Goal: Transaction & Acquisition: Purchase product/service

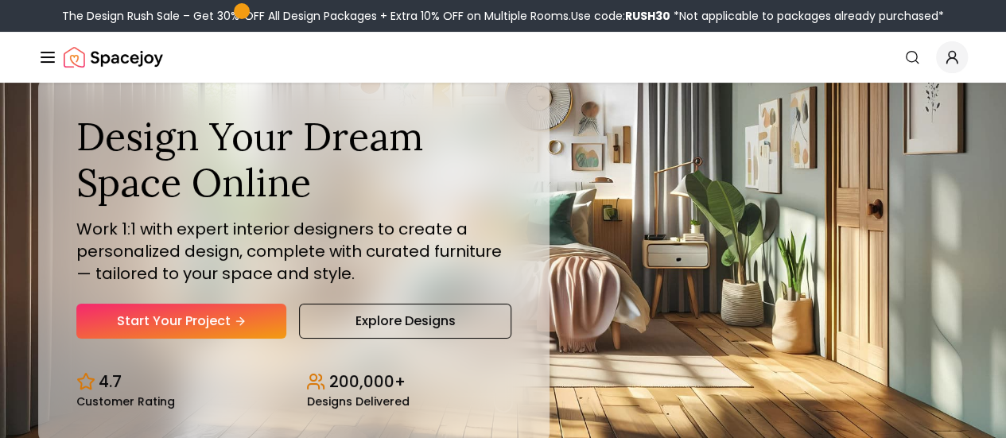
click at [0, 0] on link "Start Your Project" at bounding box center [0, 0] width 0 height 0
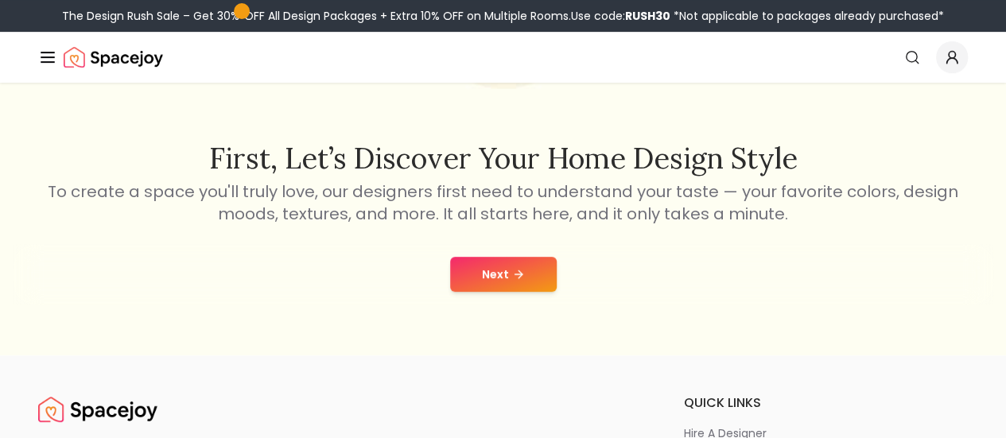
scroll to position [229, 0]
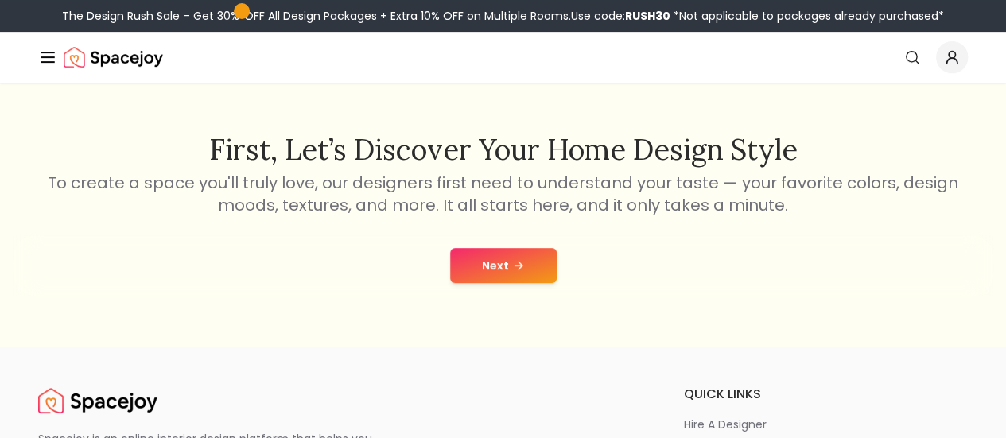
click at [523, 266] on button "Next" at bounding box center [503, 265] width 107 height 35
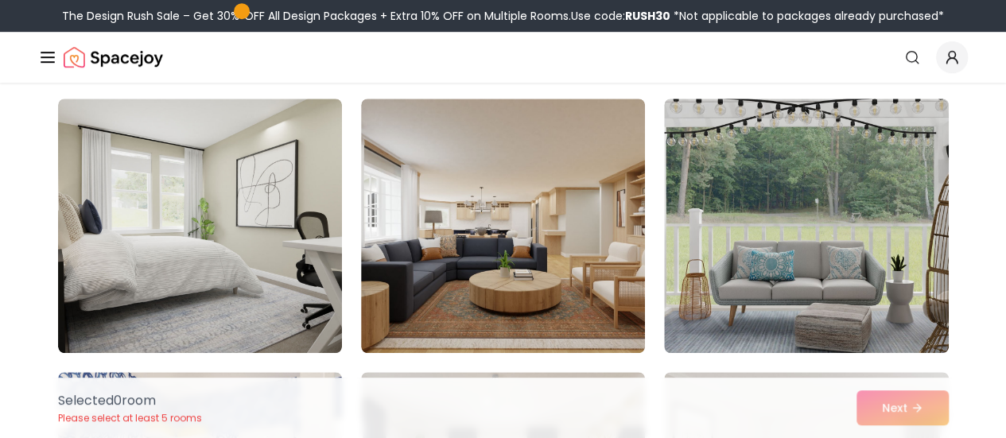
scroll to position [395, 0]
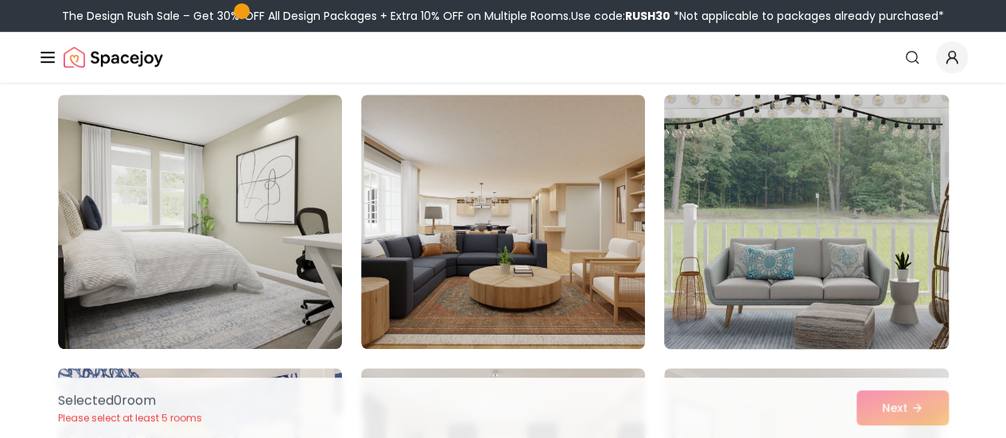
click at [845, 253] on img at bounding box center [806, 221] width 298 height 267
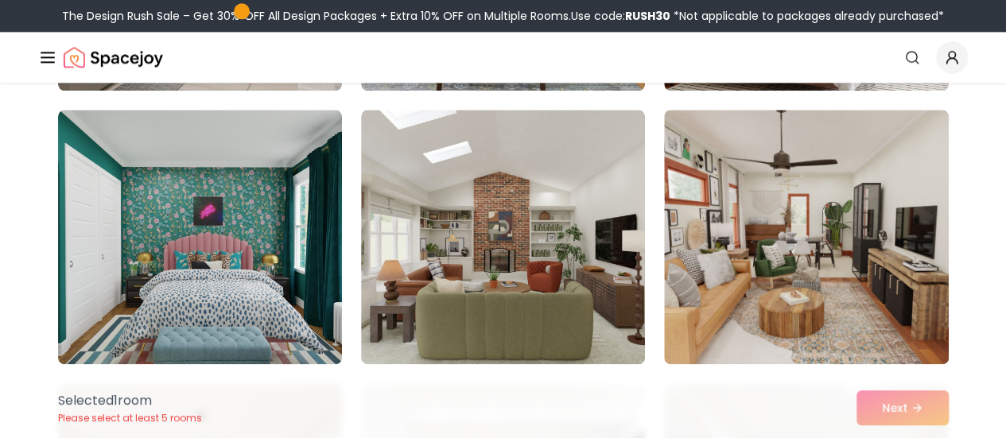
click at [988, 267] on div "Choose the Rooms That Inspire You Scroll through the collection and select 5 to…" at bounding box center [503, 189] width 1006 height 2017
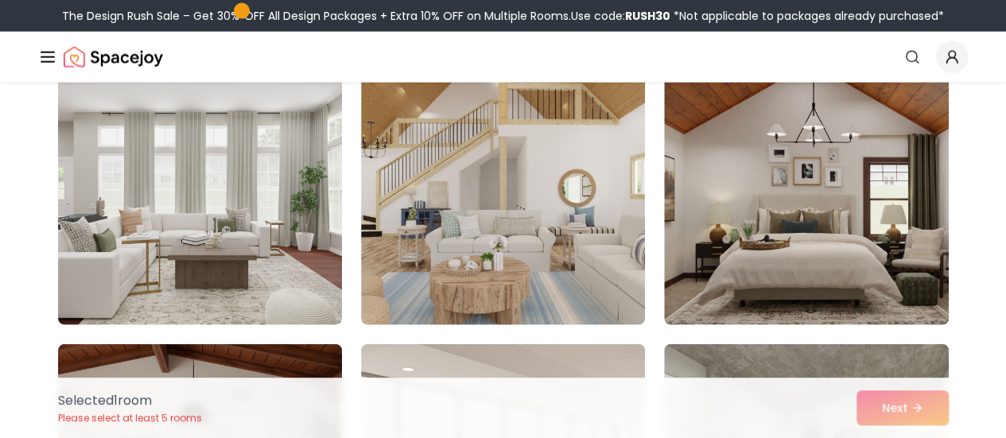
scroll to position [1796, 0]
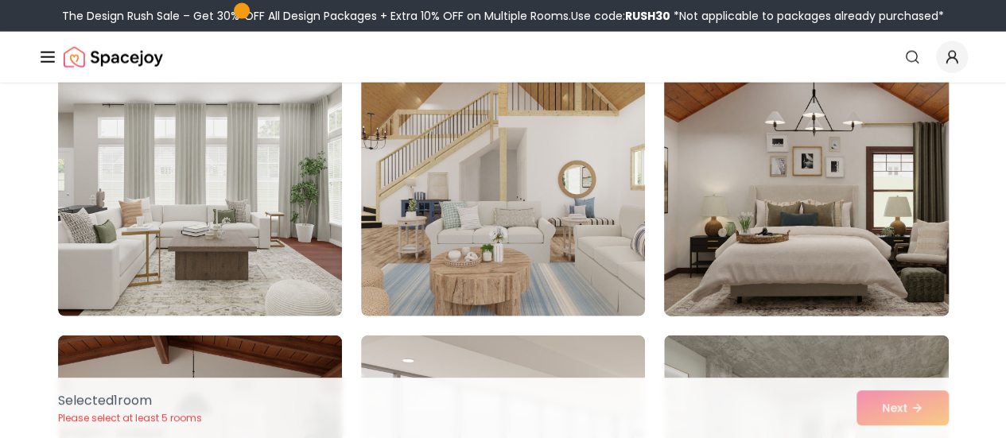
click at [878, 209] on img at bounding box center [806, 189] width 298 height 267
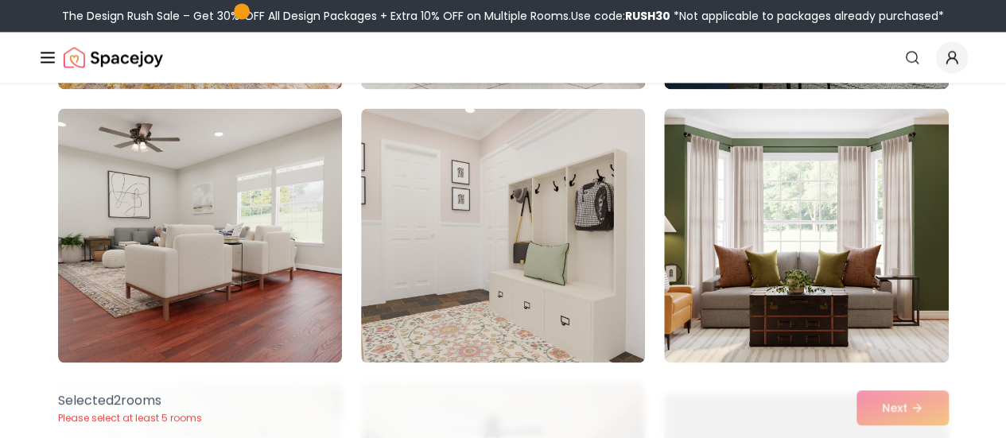
scroll to position [4220, 0]
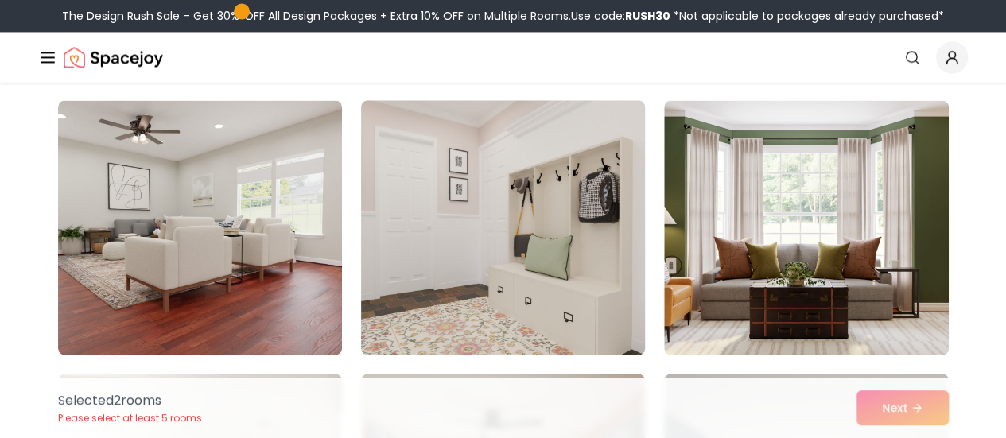
click at [564, 267] on img at bounding box center [503, 227] width 298 height 267
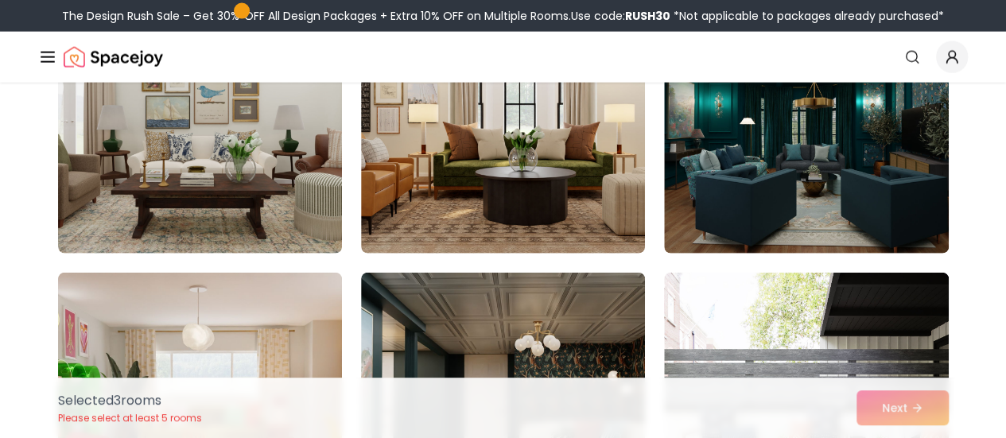
scroll to position [4874, 0]
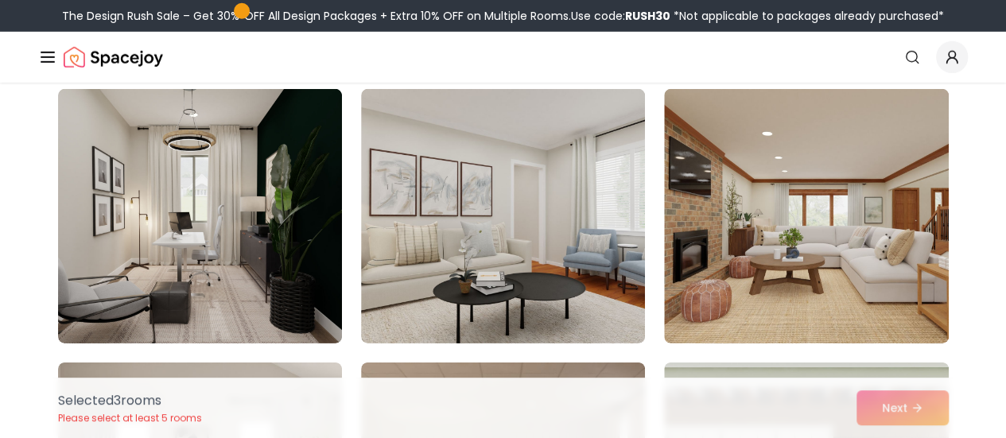
scroll to position [5335, 0]
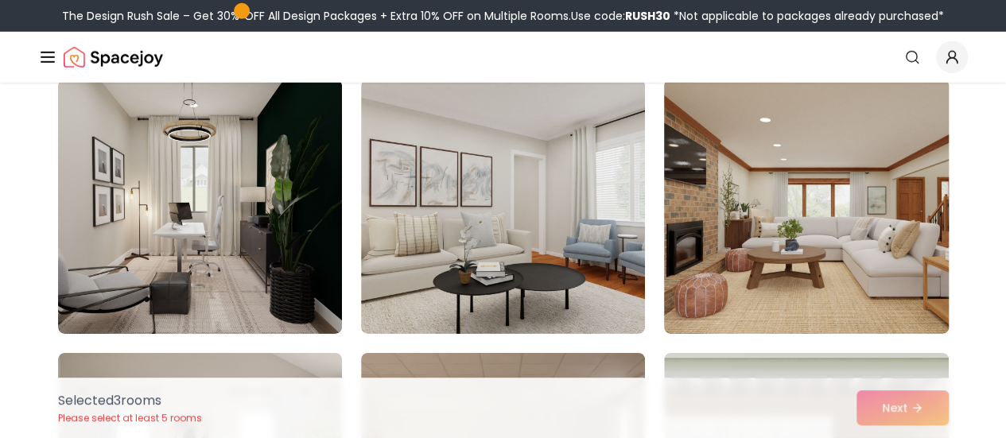
click at [888, 247] on img at bounding box center [806, 206] width 298 height 267
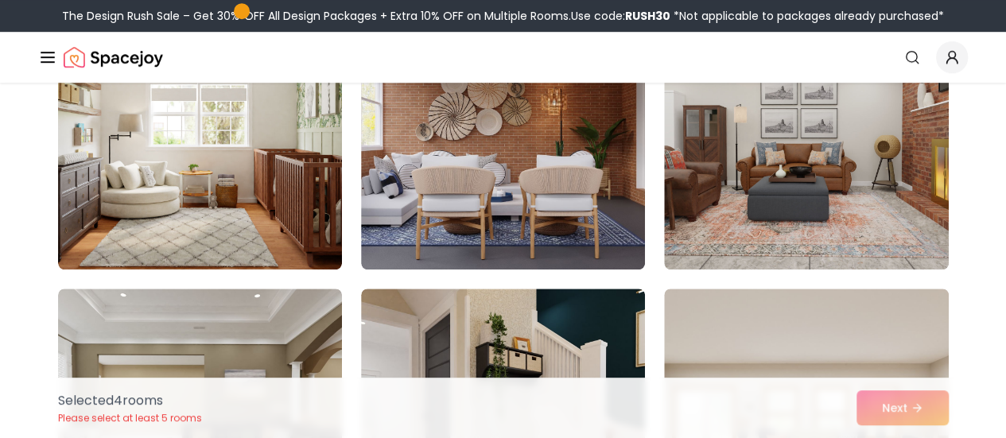
scroll to position [6503, 0]
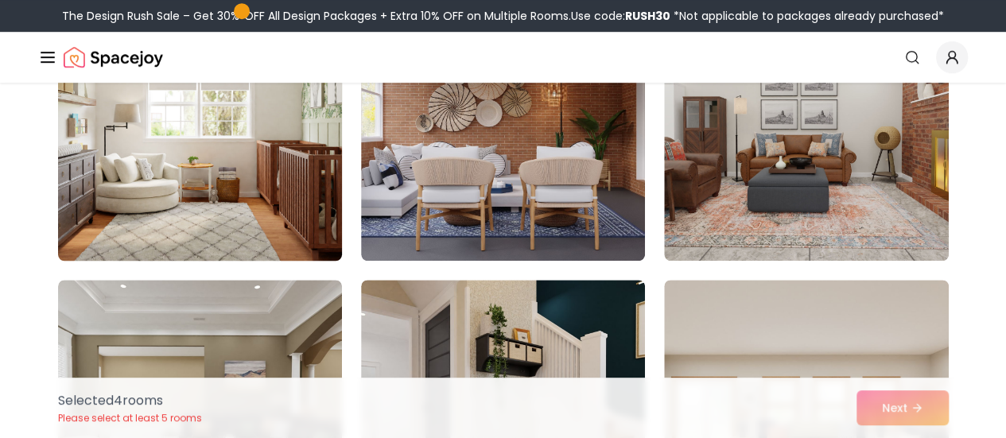
click at [251, 177] on img at bounding box center [200, 133] width 298 height 267
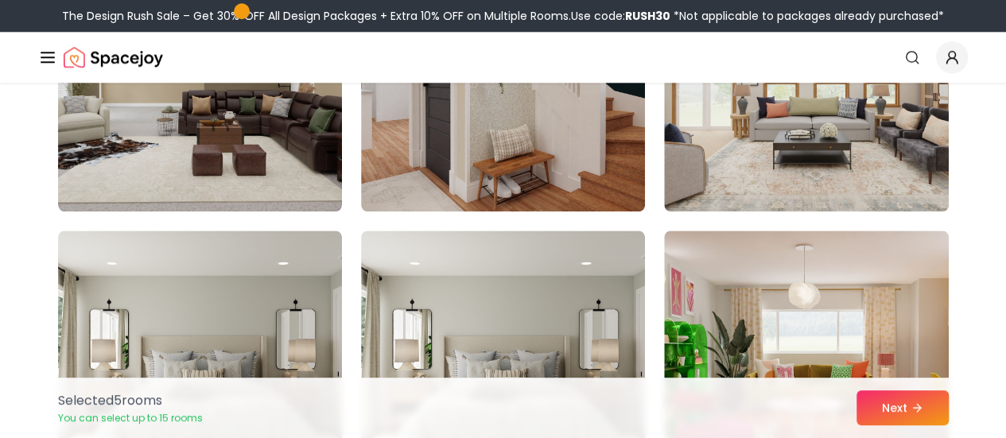
scroll to position [6823, 0]
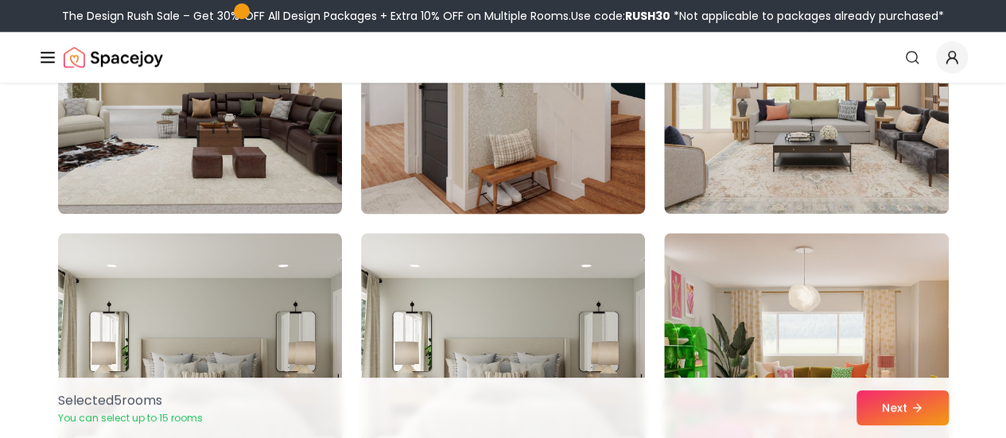
click at [576, 172] on img at bounding box center [503, 86] width 298 height 267
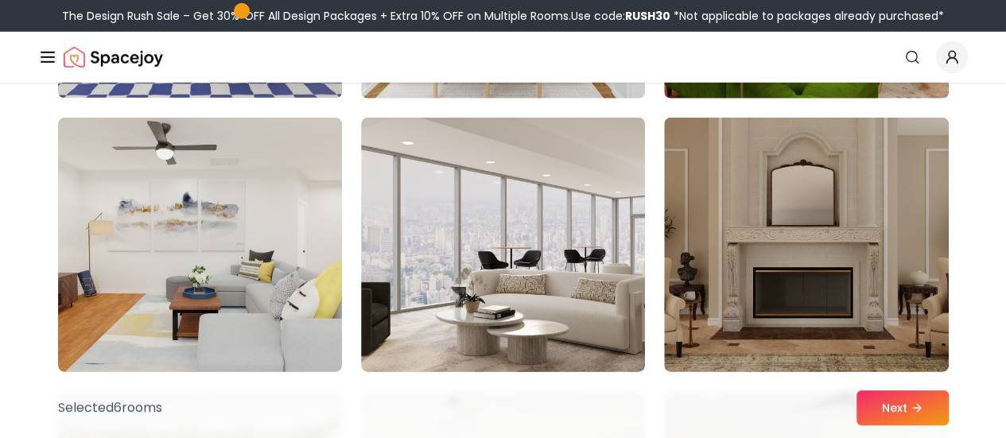
scroll to position [8306, 0]
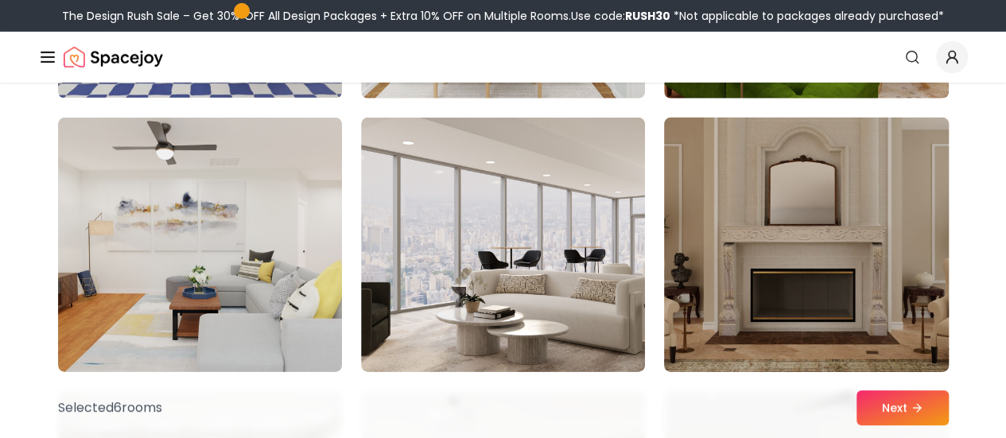
click at [867, 286] on img at bounding box center [806, 244] width 298 height 267
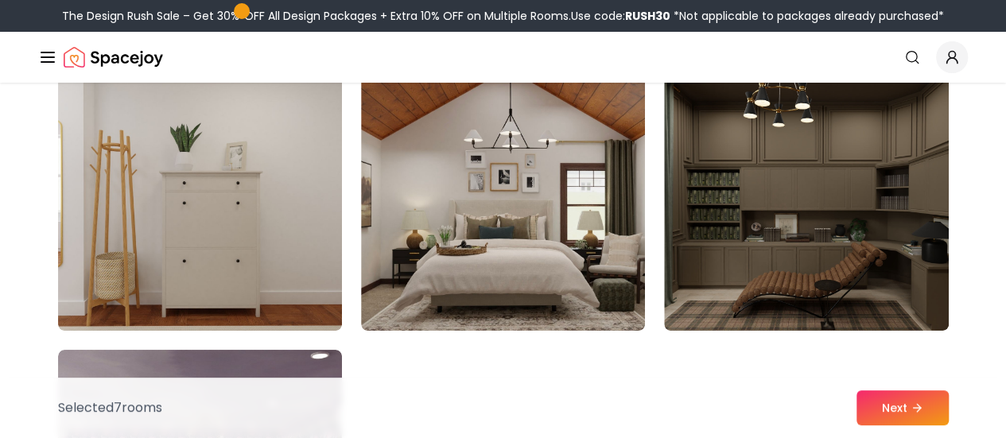
scroll to position [8896, 0]
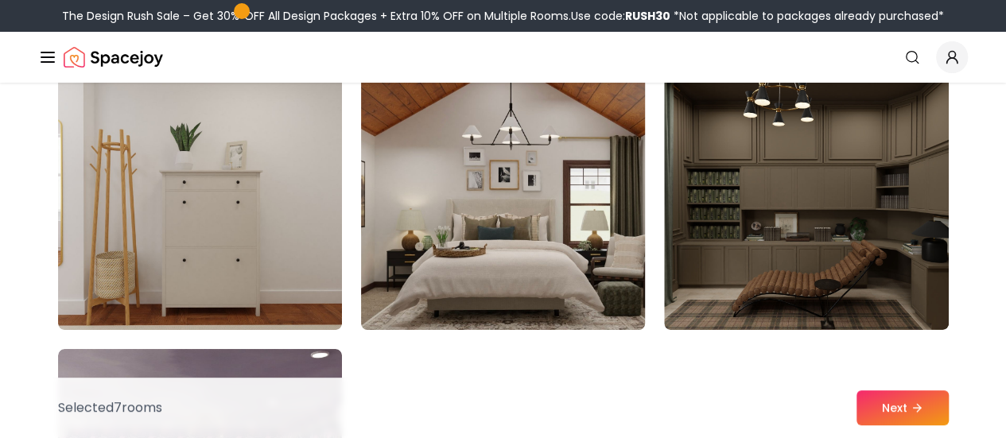
click at [608, 245] on img at bounding box center [503, 202] width 298 height 267
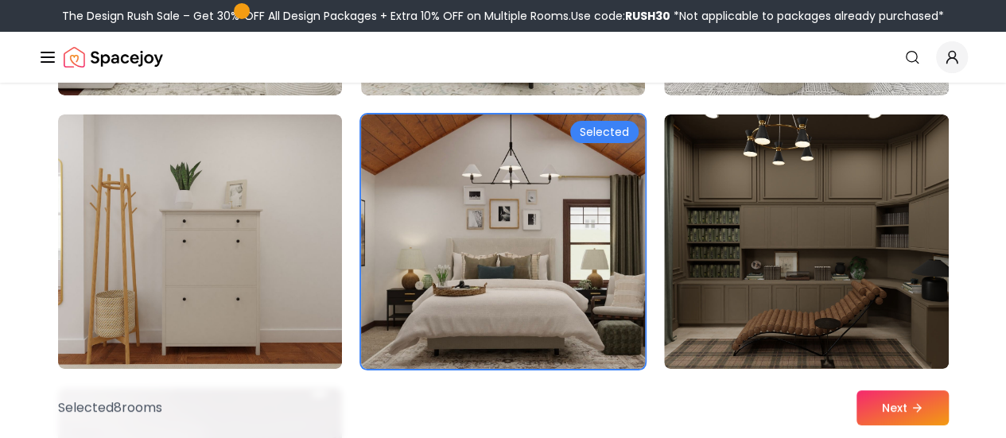
scroll to position [8858, 0]
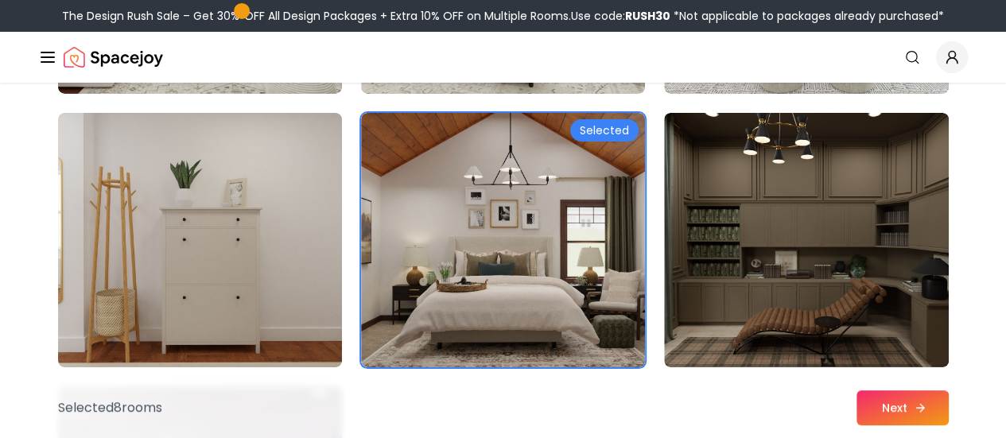
click at [923, 408] on icon at bounding box center [922, 407] width 4 height 7
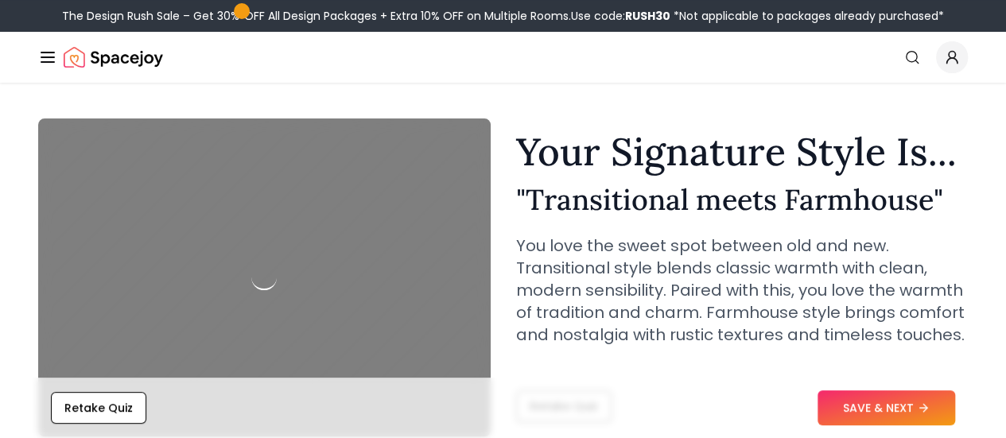
scroll to position [36, 0]
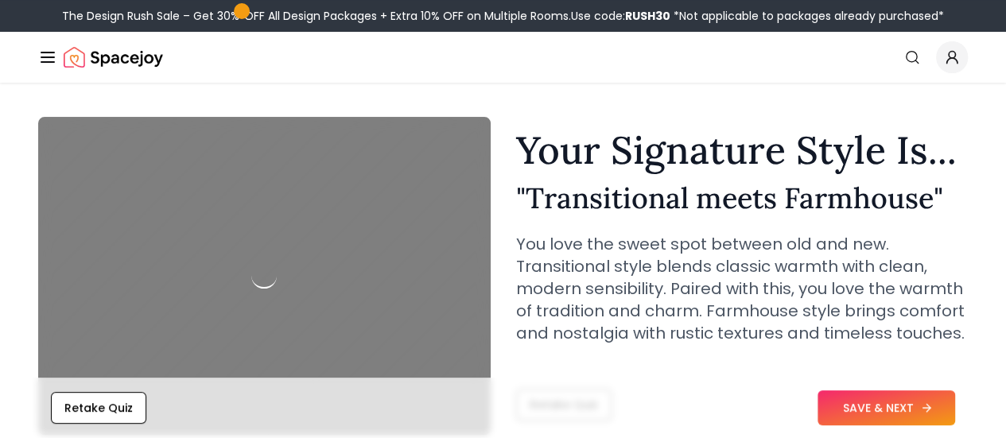
click at [900, 417] on button "SAVE & NEXT" at bounding box center [887, 408] width 138 height 35
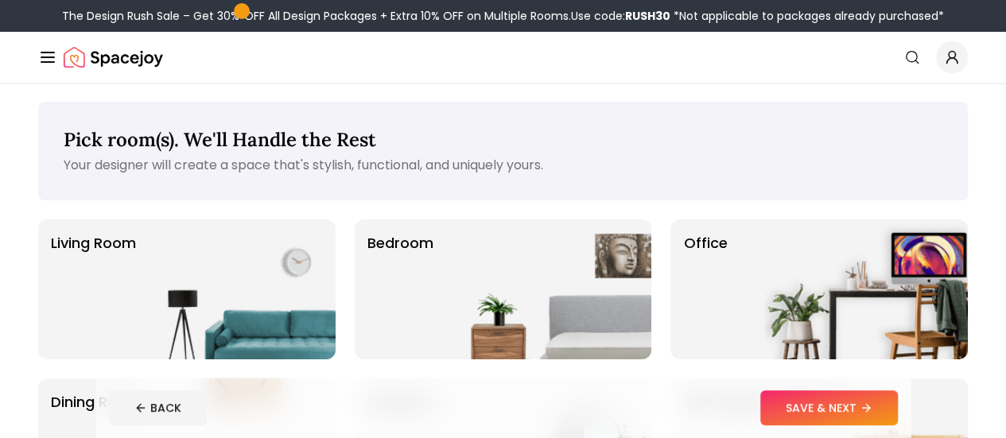
click at [960, 181] on div "Pick room(s). We'll Handle the Rest Your designer will create a space that's st…" at bounding box center [503, 151] width 930 height 99
click at [962, 164] on div "Pick room(s). We'll Handle the Rest Your designer will create a space that's st…" at bounding box center [503, 151] width 930 height 99
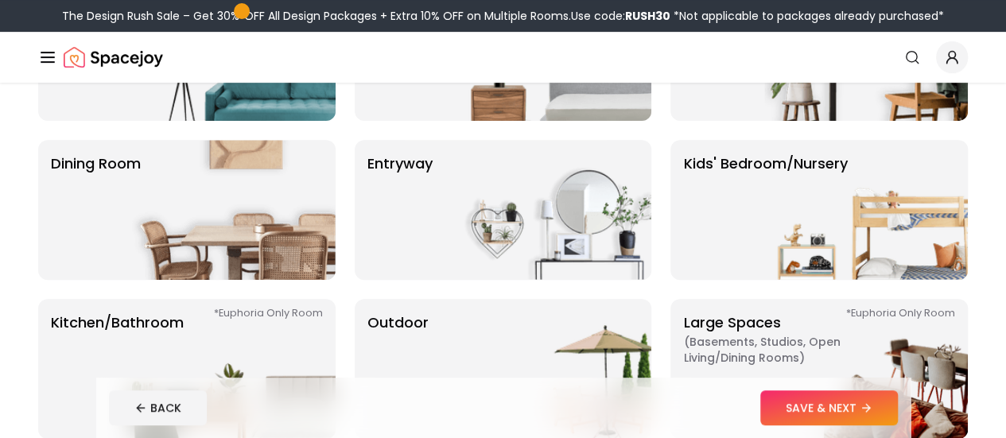
scroll to position [237, 0]
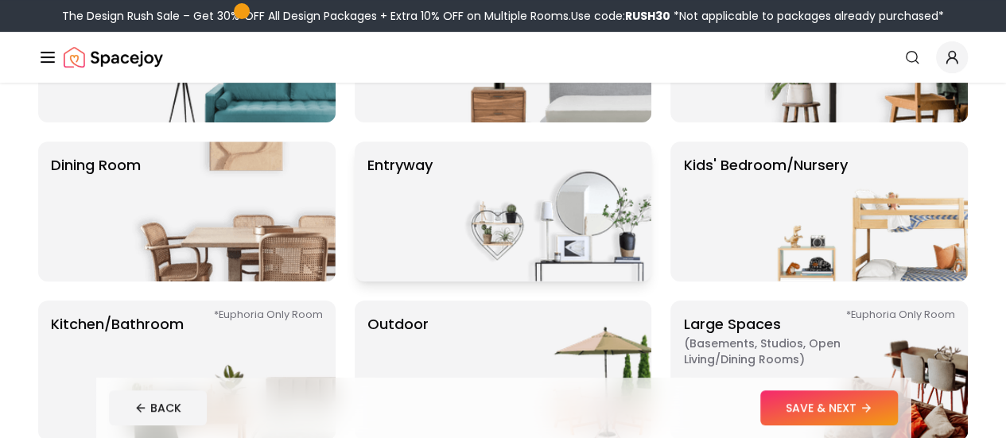
click at [546, 185] on img at bounding box center [550, 212] width 204 height 140
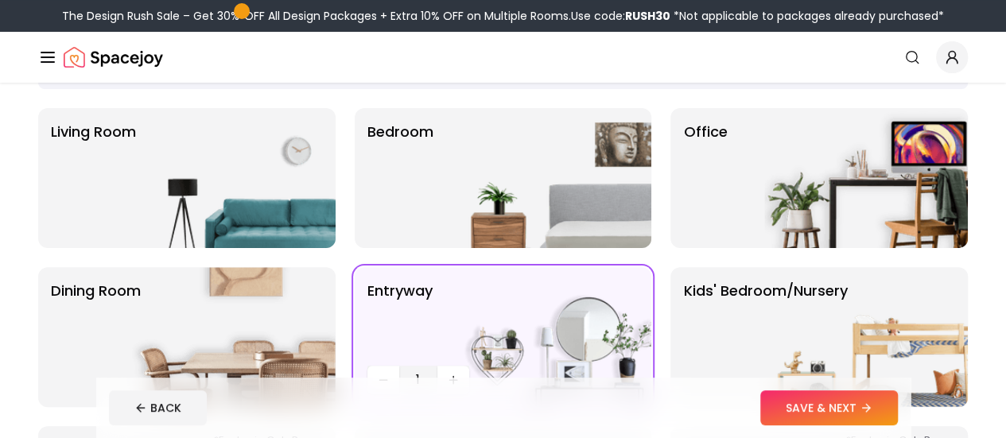
scroll to position [111, 0]
click at [997, 302] on div "Pick room(s). We'll Handle the Rest Your designer will create a space that's st…" at bounding box center [503, 318] width 1006 height 694
click at [898, 419] on button "SAVE & NEXT" at bounding box center [829, 408] width 138 height 35
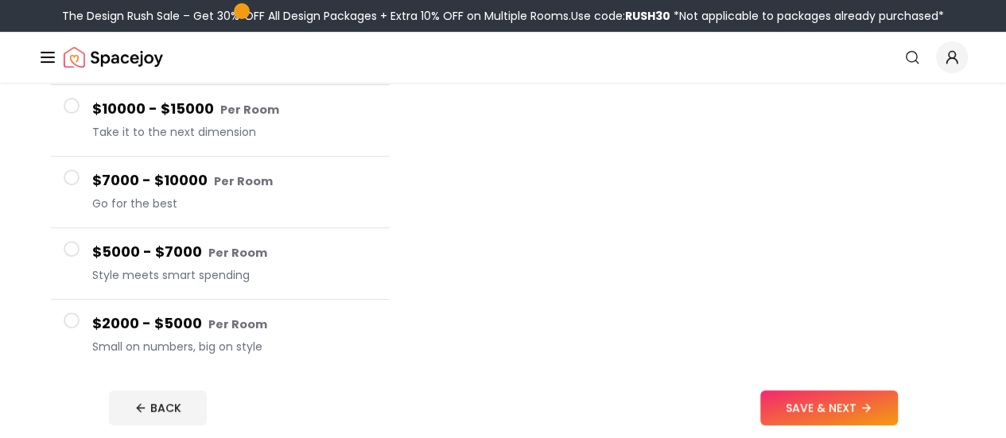
scroll to position [259, 0]
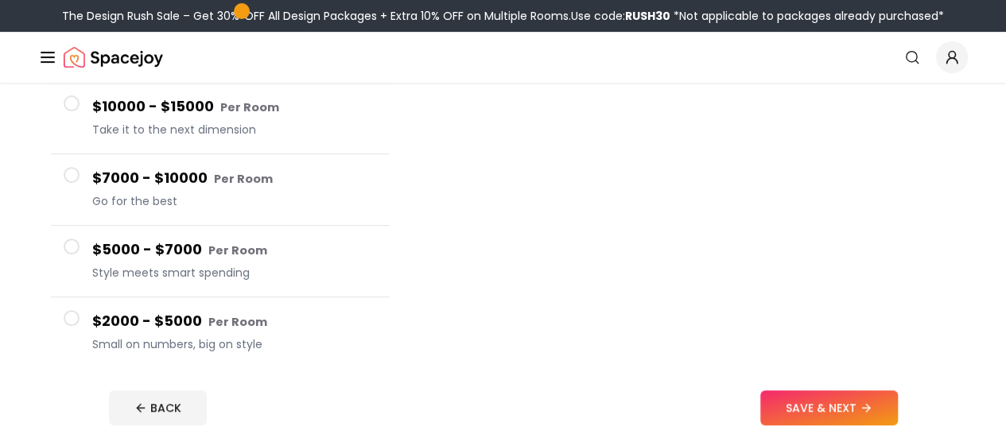
click at [72, 310] on span at bounding box center [72, 318] width 16 height 16
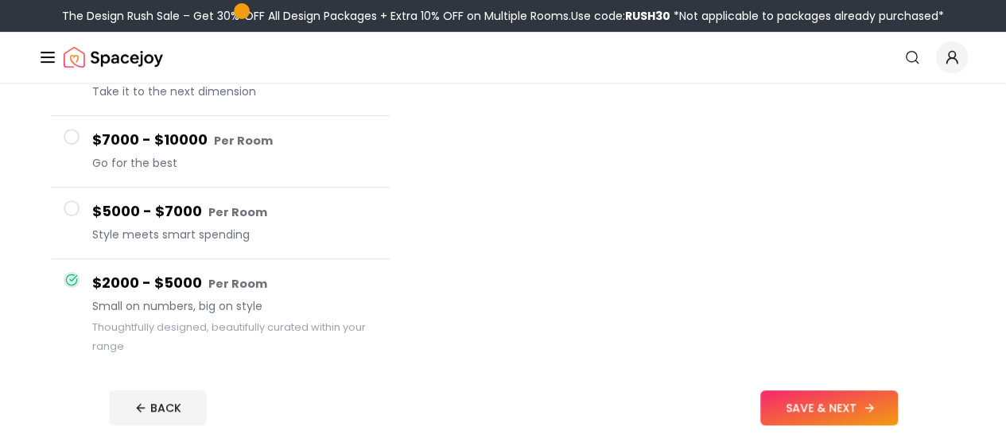
click at [884, 406] on button "SAVE & NEXT" at bounding box center [829, 408] width 138 height 35
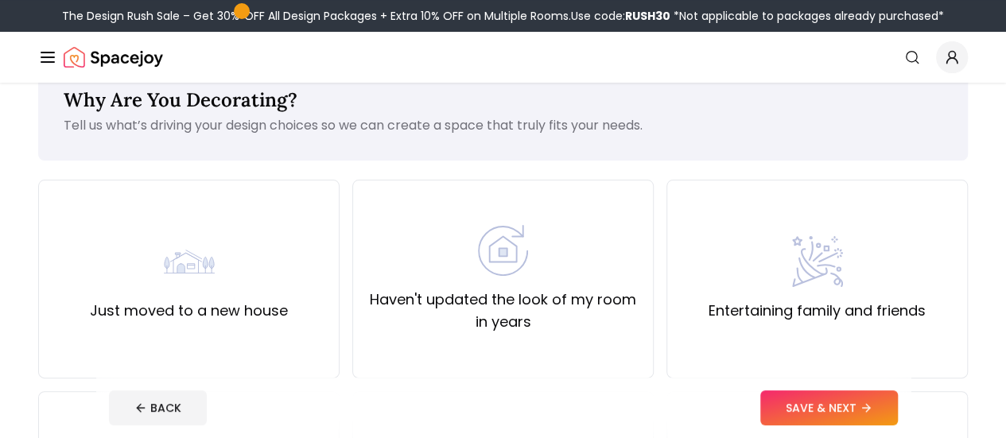
scroll to position [49, 0]
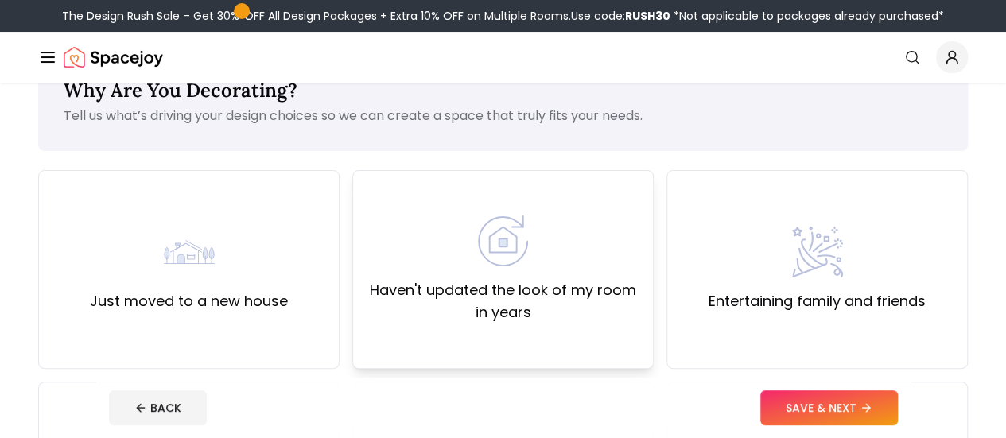
click at [464, 284] on label "Haven't updated the look of my room in years" at bounding box center [503, 301] width 274 height 45
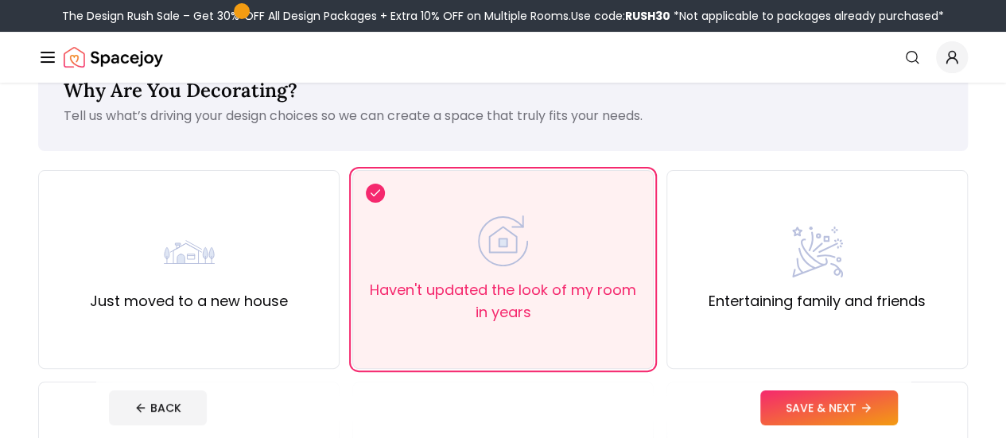
click at [844, 384] on footer "BACK SAVE & NEXT" at bounding box center [503, 408] width 814 height 60
click at [845, 397] on button "SAVE & NEXT" at bounding box center [829, 408] width 138 height 35
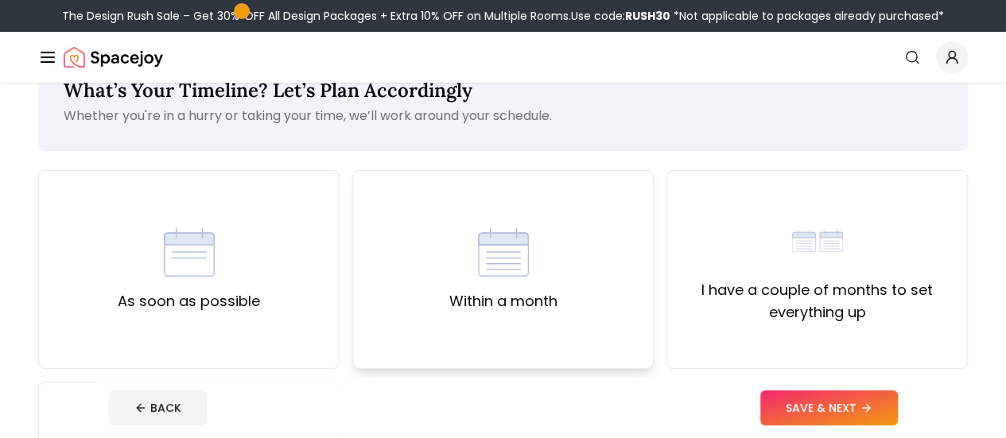
click at [504, 332] on div "Within a month" at bounding box center [502, 269] width 301 height 199
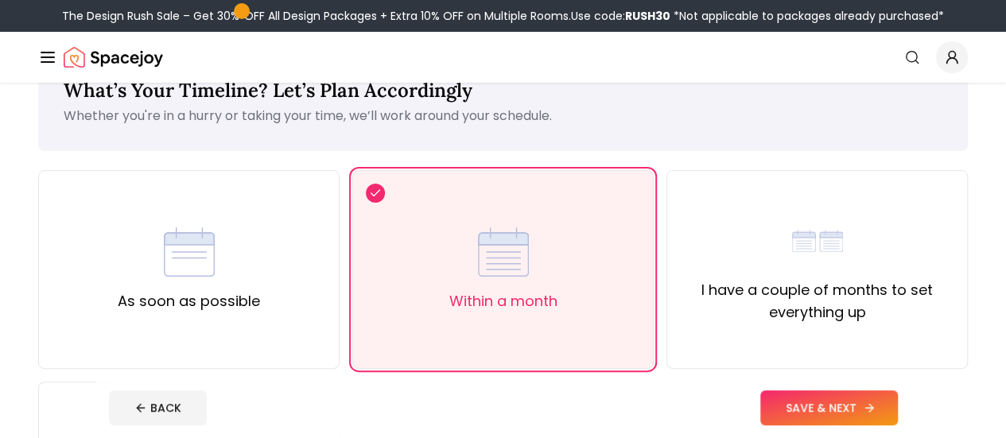
click at [876, 394] on button "SAVE & NEXT" at bounding box center [829, 408] width 138 height 35
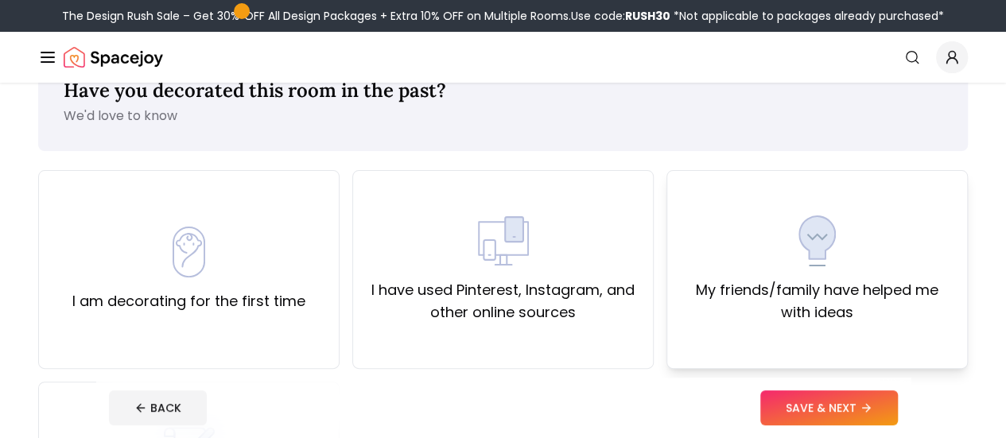
click at [701, 320] on label "My friends/family have helped me with ideas" at bounding box center [817, 301] width 274 height 45
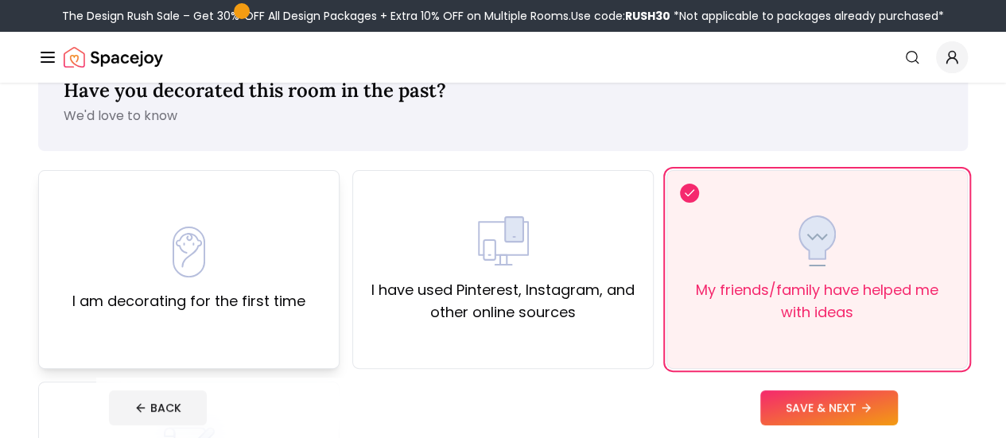
click at [222, 337] on div "I am decorating for the first time" at bounding box center [188, 269] width 301 height 199
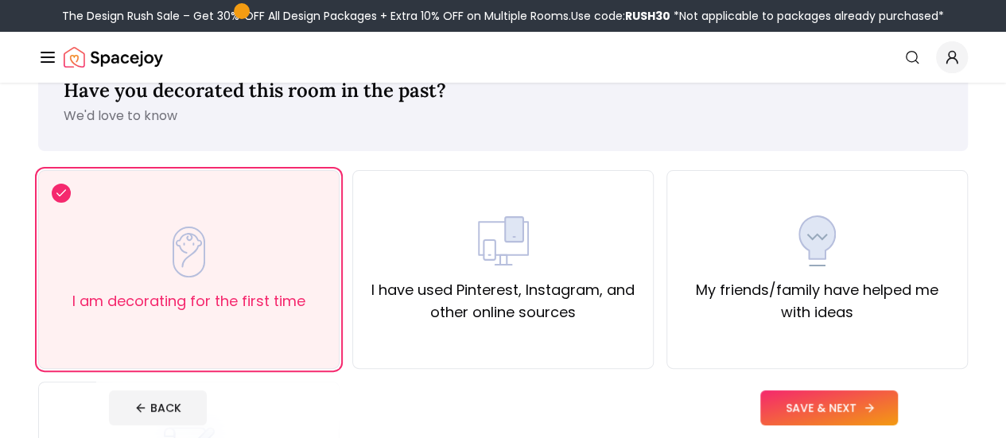
click at [827, 398] on button "SAVE & NEXT" at bounding box center [829, 408] width 138 height 35
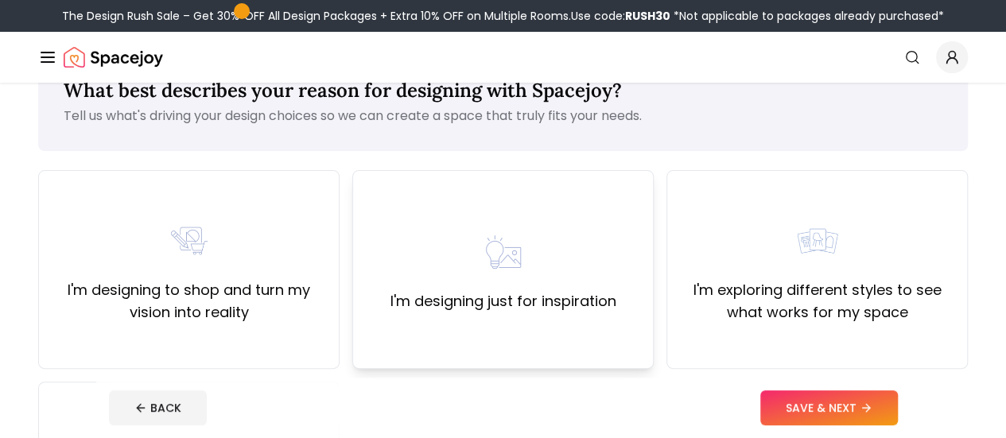
click at [604, 319] on div "I'm designing just for inspiration" at bounding box center [502, 269] width 301 height 199
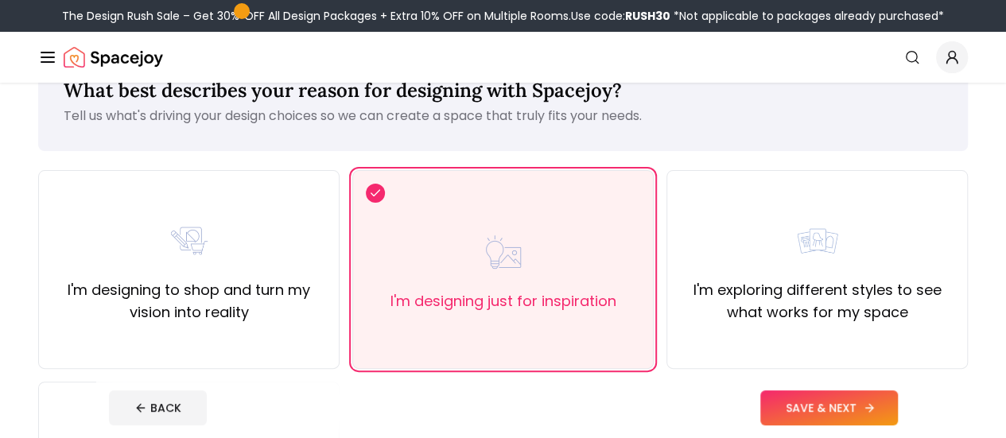
click at [844, 398] on button "SAVE & NEXT" at bounding box center [829, 408] width 138 height 35
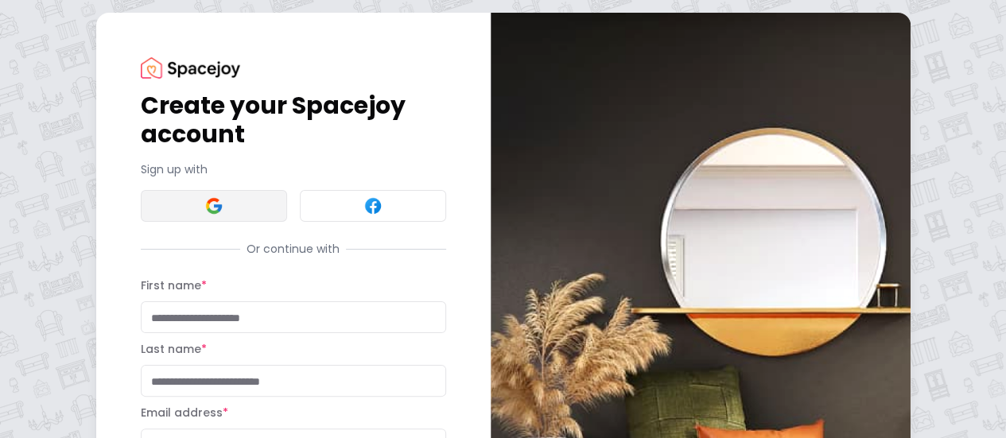
click at [204, 201] on img at bounding box center [213, 205] width 19 height 19
click at [204, 209] on img at bounding box center [213, 205] width 19 height 19
